Goal: Find specific page/section: Find specific page/section

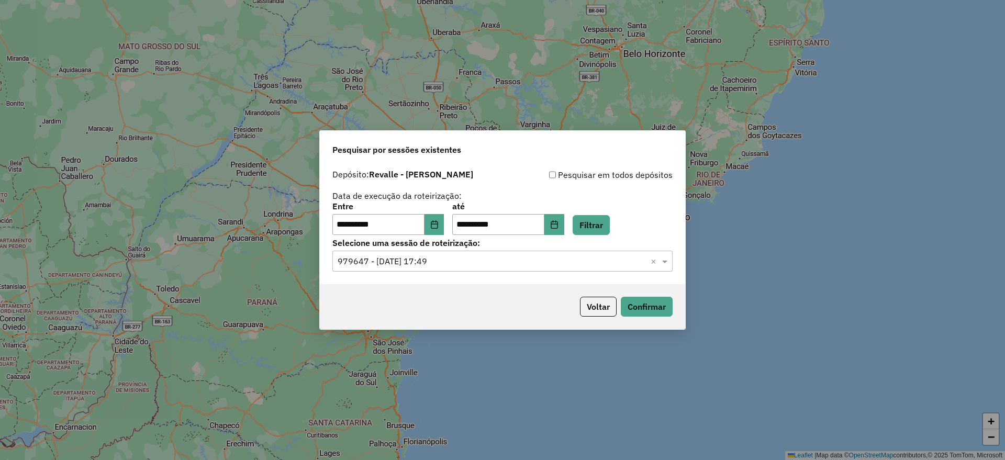
click at [753, 176] on div "**********" at bounding box center [502, 230] width 1005 height 460
click at [605, 308] on button "Voltar" at bounding box center [598, 307] width 37 height 20
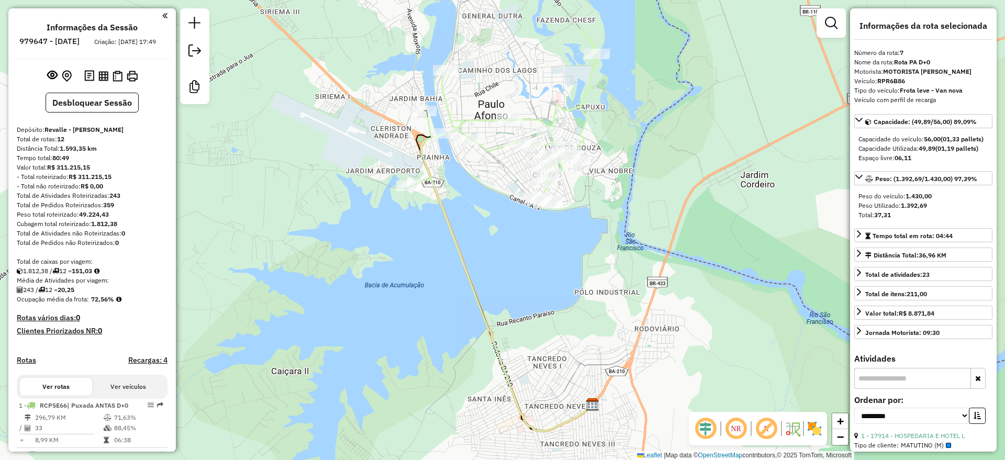
select select "**********"
